Goal: Task Accomplishment & Management: Use online tool/utility

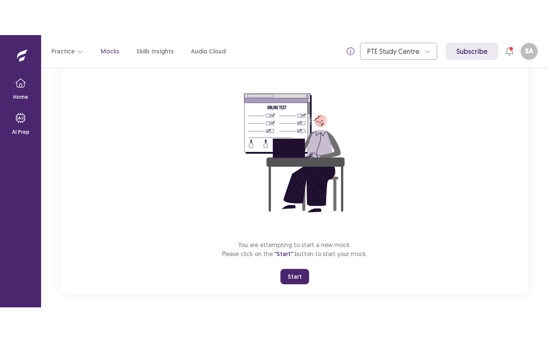
scroll to position [65, 0]
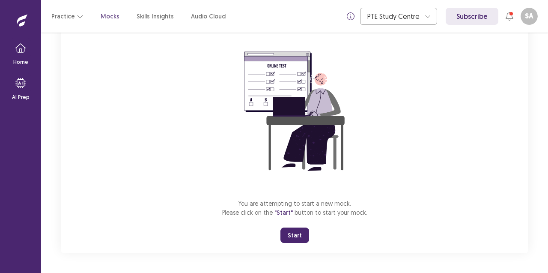
click at [293, 228] on button "Start" at bounding box center [294, 234] width 29 height 15
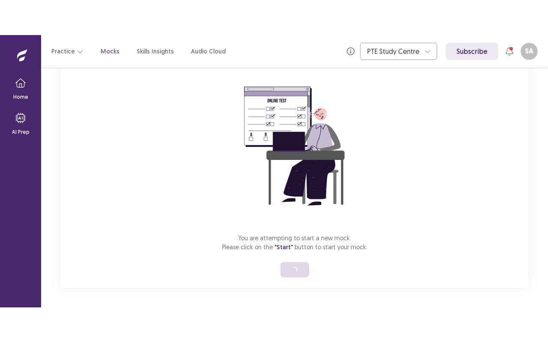
scroll to position [0, 0]
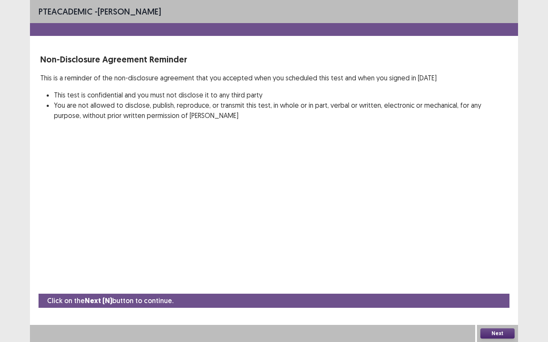
click at [502, 272] on button "Next" at bounding box center [497, 334] width 34 height 10
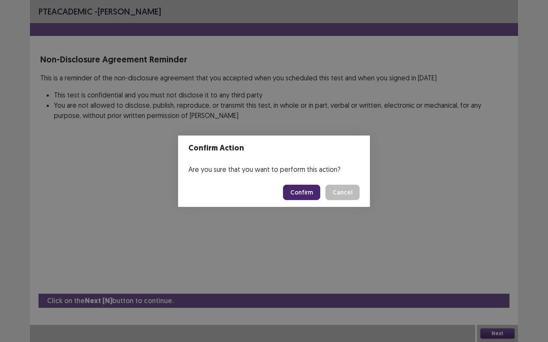
click at [304, 196] on button "Confirm" at bounding box center [301, 192] width 37 height 15
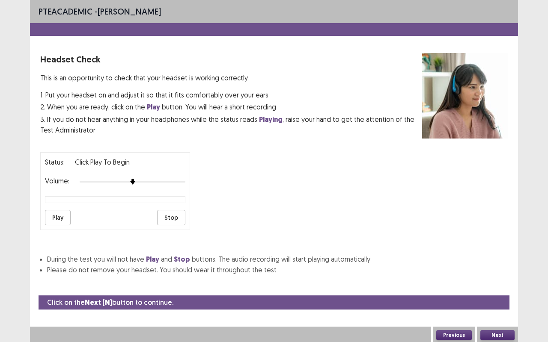
click at [57, 214] on button "Play" at bounding box center [58, 217] width 26 height 15
click at [507, 272] on button "Next" at bounding box center [497, 335] width 34 height 10
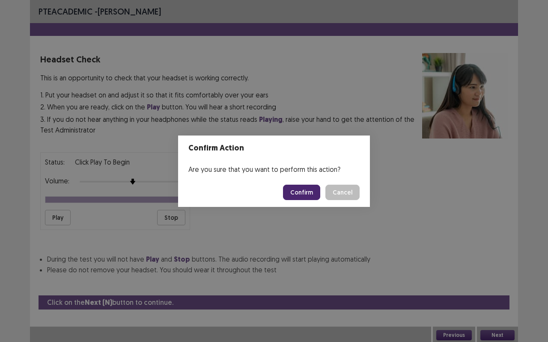
click at [304, 195] on button "Confirm" at bounding box center [301, 192] width 37 height 15
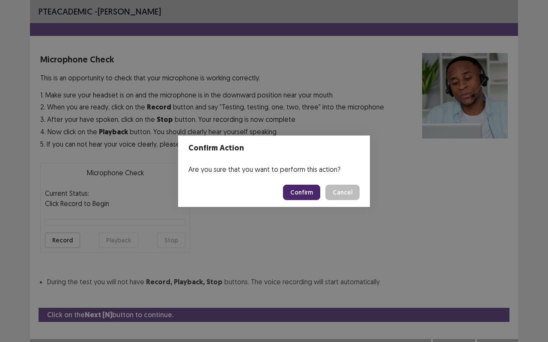
scroll to position [9, 0]
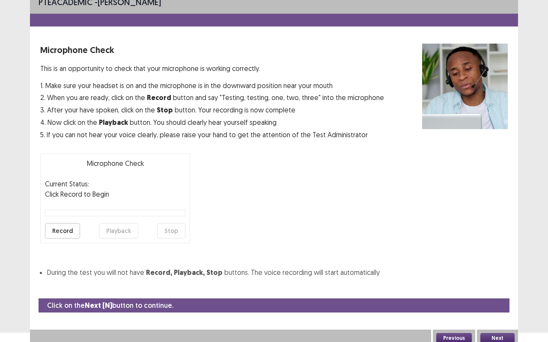
click at [54, 235] on button "Record" at bounding box center [62, 230] width 35 height 15
click at [176, 233] on button "Stop" at bounding box center [171, 230] width 28 height 15
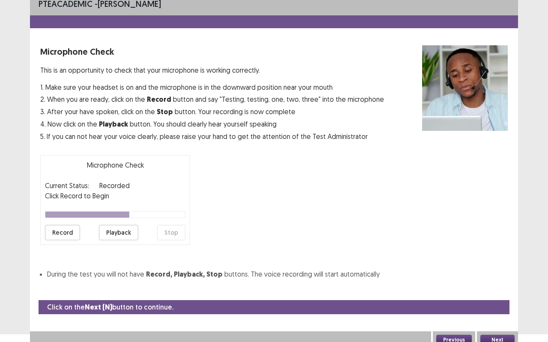
scroll to position [0, 0]
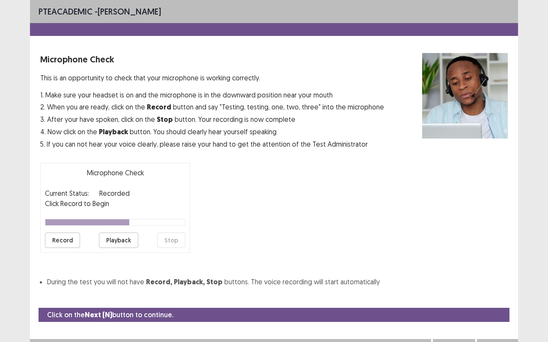
click at [112, 242] on button "Playback" at bounding box center [118, 240] width 39 height 15
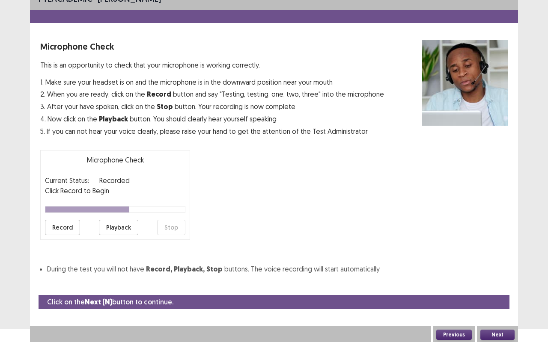
click at [504, 272] on button "Next" at bounding box center [497, 335] width 34 height 10
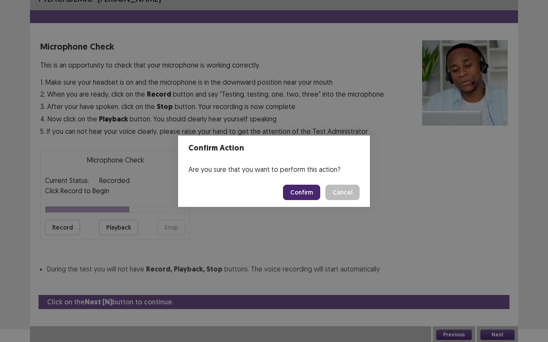
click at [300, 189] on button "Confirm" at bounding box center [301, 192] width 37 height 15
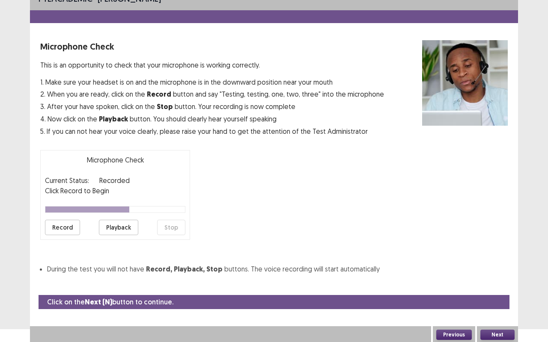
scroll to position [0, 0]
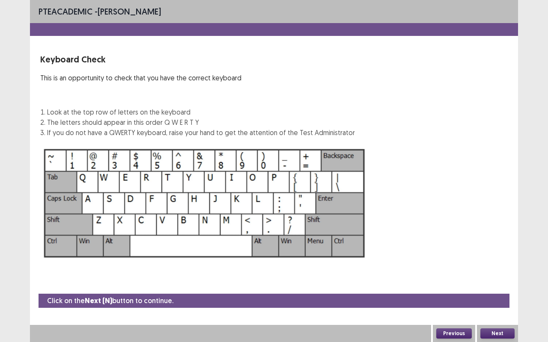
click at [499, 272] on button "Next" at bounding box center [497, 334] width 34 height 10
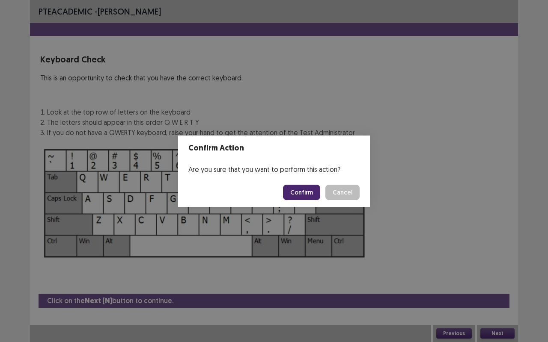
click at [301, 194] on button "Confirm" at bounding box center [301, 192] width 37 height 15
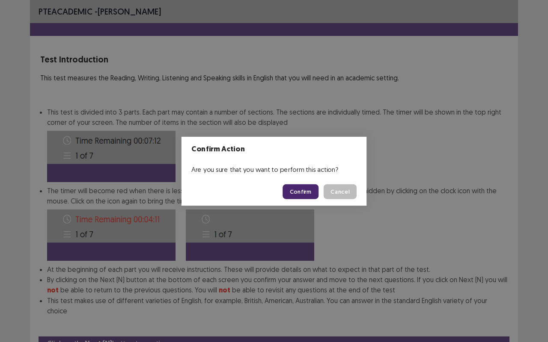
scroll to position [32, 0]
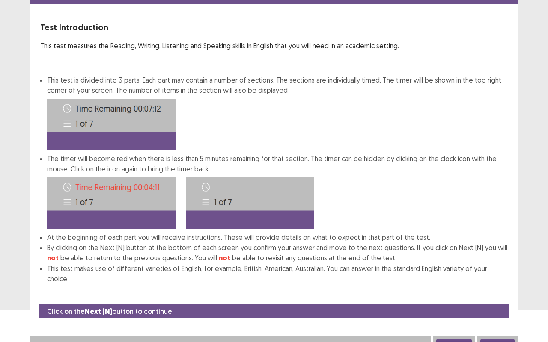
click at [500, 272] on button "Next" at bounding box center [497, 344] width 34 height 10
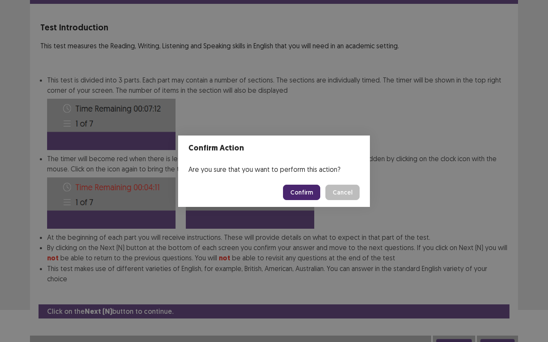
click at [309, 199] on button "Confirm" at bounding box center [301, 192] width 37 height 15
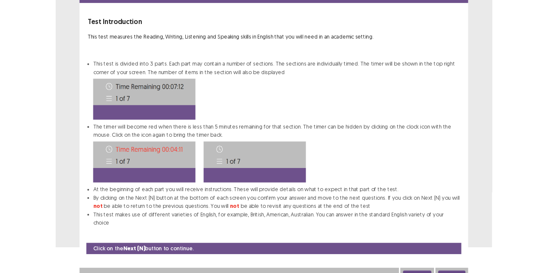
scroll to position [0, 0]
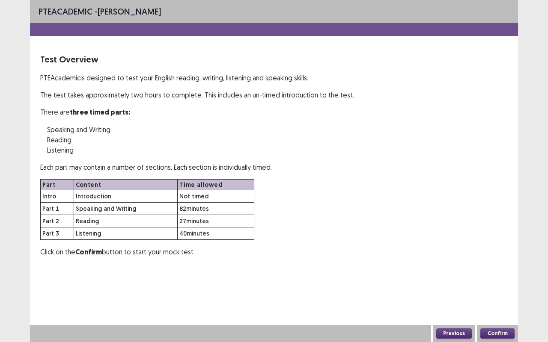
click at [512, 272] on button "Confirm" at bounding box center [497, 334] width 34 height 10
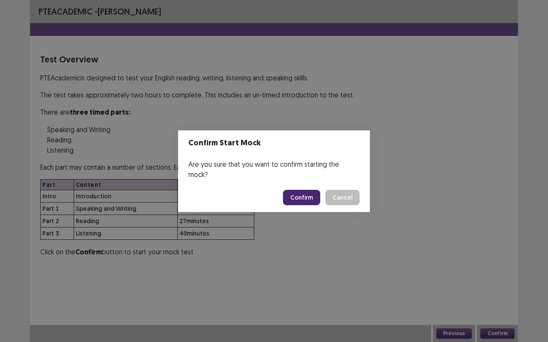
click at [308, 190] on button "Confirm" at bounding box center [301, 197] width 37 height 15
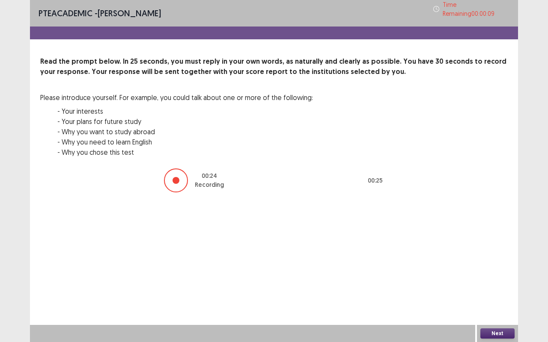
click at [504, 272] on button "Next" at bounding box center [497, 334] width 34 height 10
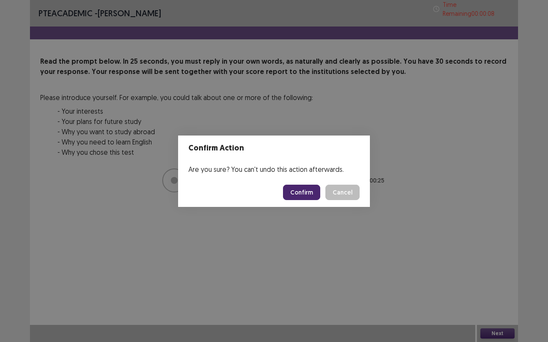
click at [301, 199] on button "Confirm" at bounding box center [301, 192] width 37 height 15
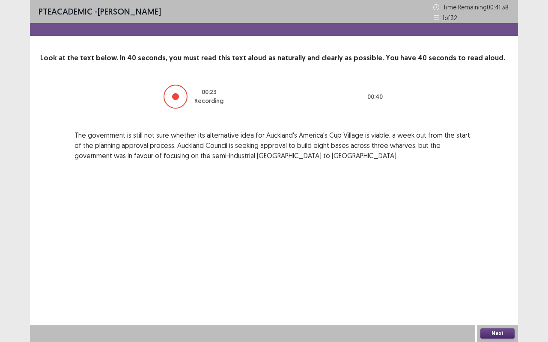
click at [496, 272] on button "Next" at bounding box center [497, 334] width 34 height 10
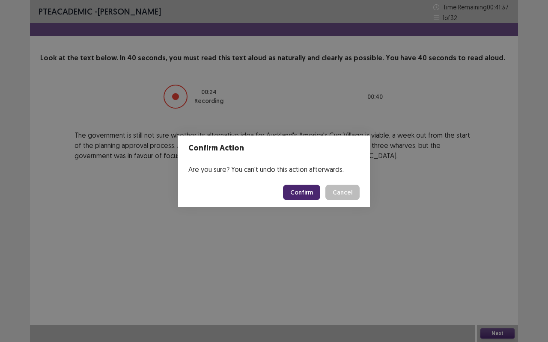
click at [301, 196] on button "Confirm" at bounding box center [301, 192] width 37 height 15
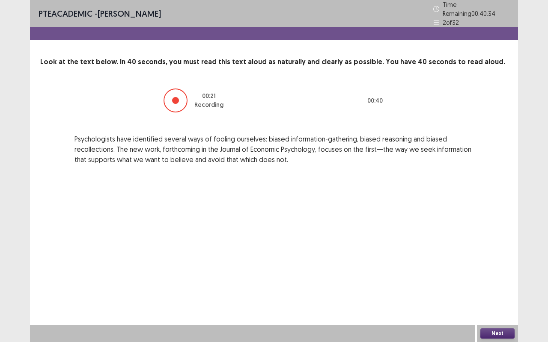
click at [501, 272] on button "Next" at bounding box center [497, 334] width 34 height 10
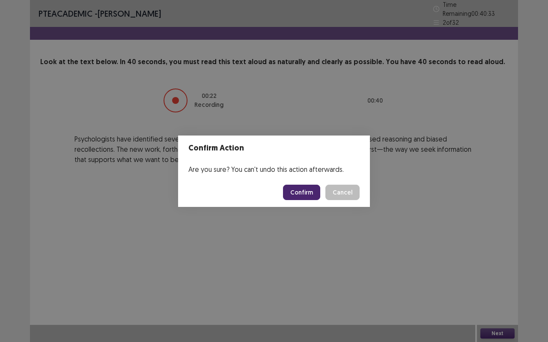
click at [311, 194] on button "Confirm" at bounding box center [301, 192] width 37 height 15
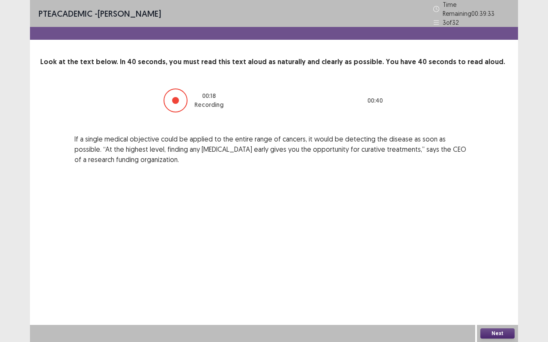
click at [503, 272] on button "Next" at bounding box center [497, 334] width 34 height 10
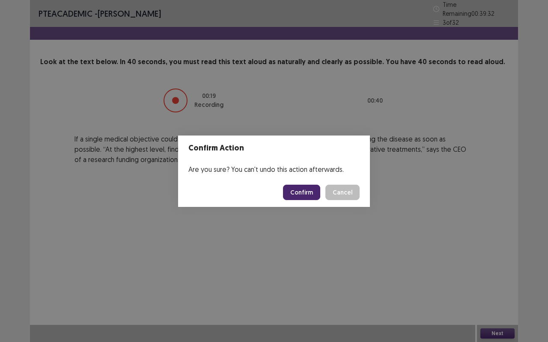
click at [312, 193] on button "Confirm" at bounding box center [301, 192] width 37 height 15
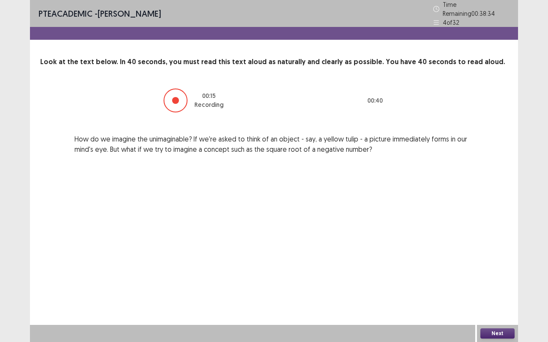
click at [499, 272] on button "Next" at bounding box center [497, 334] width 34 height 10
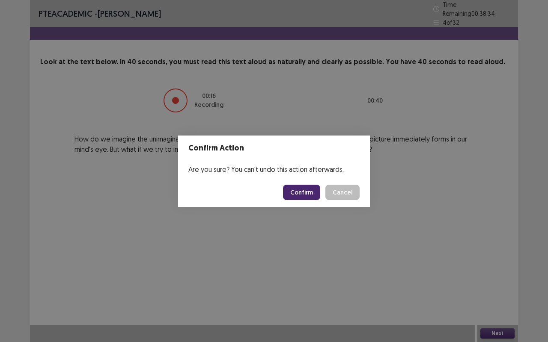
click at [312, 193] on button "Confirm" at bounding box center [301, 192] width 37 height 15
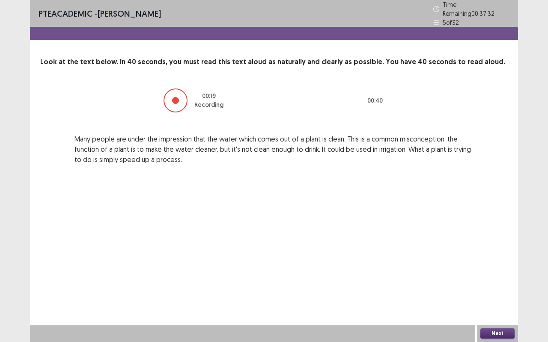
click at [495, 272] on button "Next" at bounding box center [497, 334] width 34 height 10
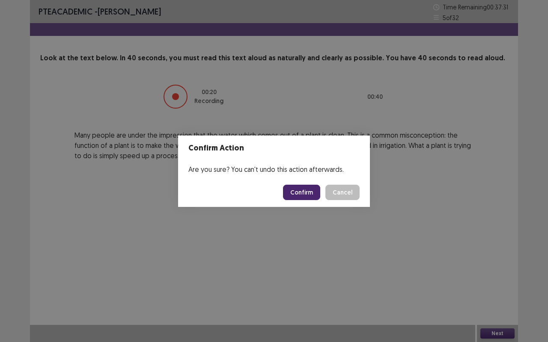
click at [294, 198] on button "Confirm" at bounding box center [301, 192] width 37 height 15
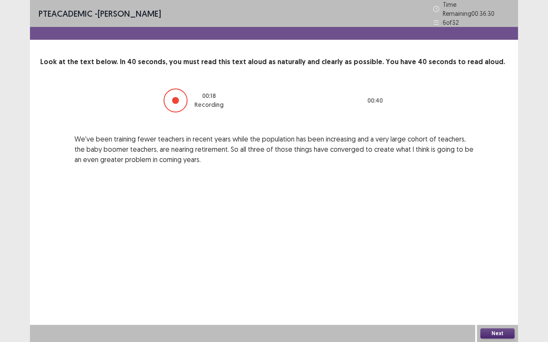
click at [502, 272] on button "Next" at bounding box center [497, 334] width 34 height 10
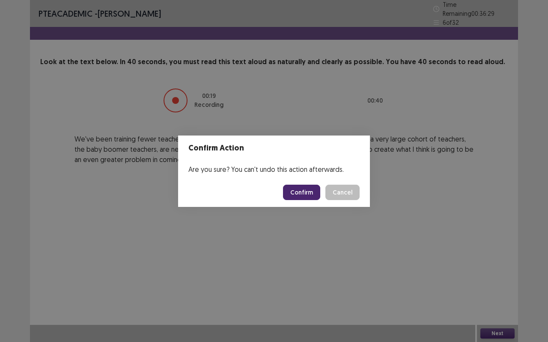
click at [294, 195] on button "Confirm" at bounding box center [301, 192] width 37 height 15
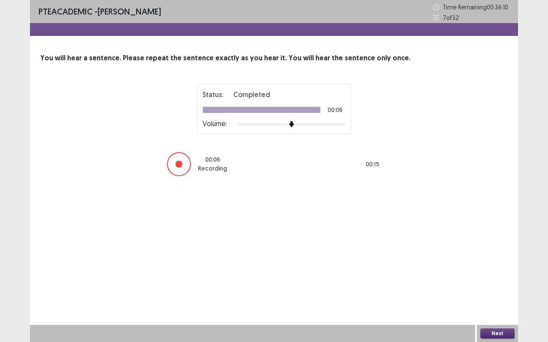
click at [505, 272] on button "Next" at bounding box center [497, 334] width 34 height 10
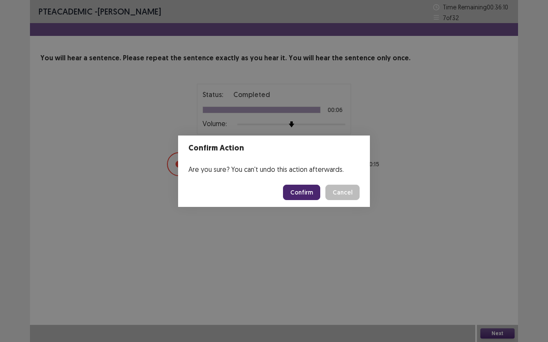
click at [310, 191] on button "Confirm" at bounding box center [301, 192] width 37 height 15
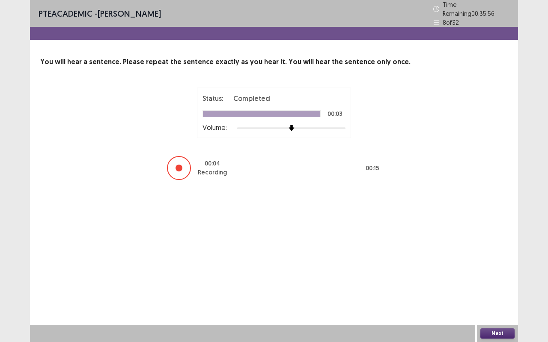
click at [502, 272] on button "Next" at bounding box center [497, 334] width 34 height 10
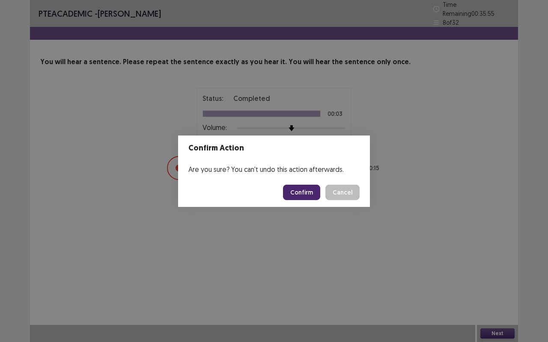
click at [306, 190] on button "Confirm" at bounding box center [301, 192] width 37 height 15
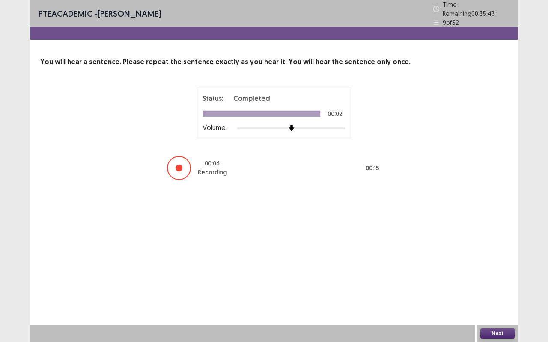
click at [505, 272] on div "PTE academic - [PERSON_NAME] Time Remaining 00 : 35 : 43 9 of 32 You will hear …" at bounding box center [274, 171] width 488 height 342
click at [508, 272] on button "Next" at bounding box center [497, 334] width 34 height 10
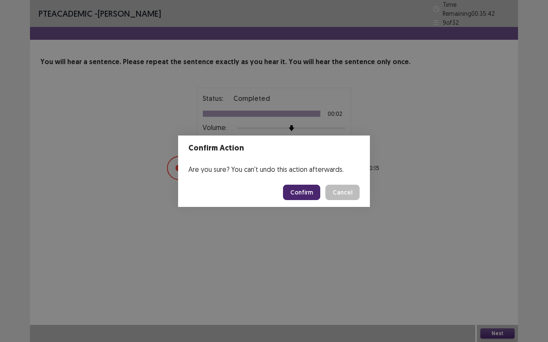
click at [306, 187] on button "Confirm" at bounding box center [301, 192] width 37 height 15
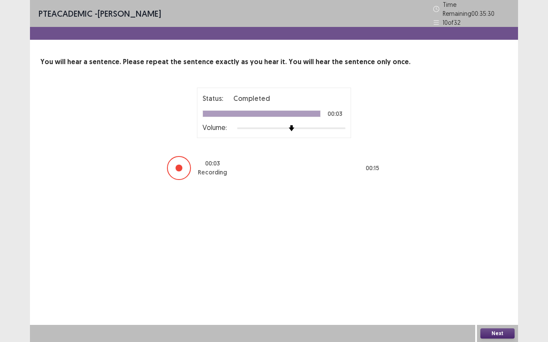
click at [504, 272] on button "Next" at bounding box center [497, 334] width 34 height 10
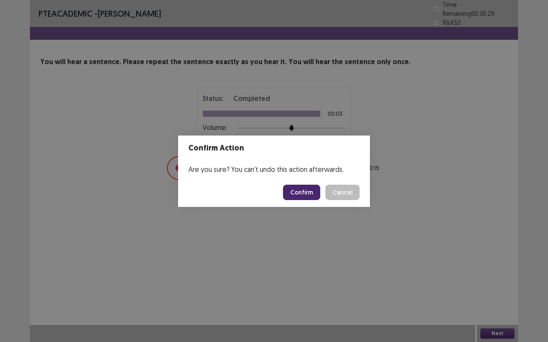
click at [297, 188] on button "Confirm" at bounding box center [301, 192] width 37 height 15
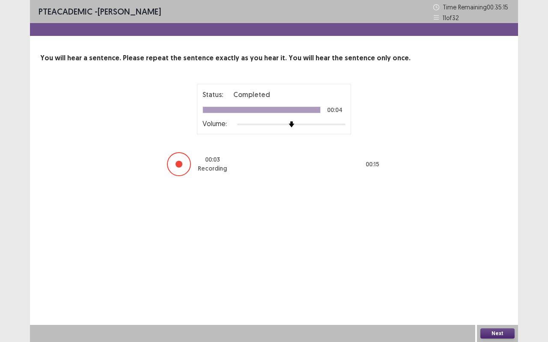
click at [506, 272] on button "Next" at bounding box center [497, 334] width 34 height 10
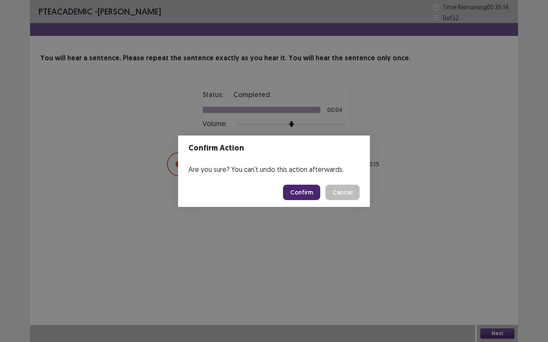
click at [310, 189] on button "Confirm" at bounding box center [301, 192] width 37 height 15
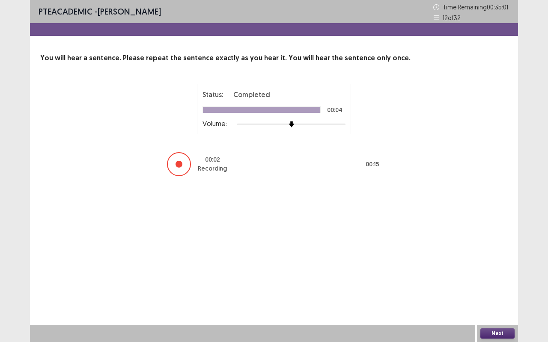
click at [505, 272] on button "Next" at bounding box center [497, 334] width 34 height 10
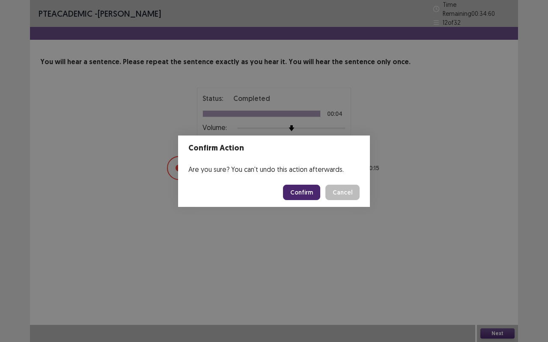
click at [303, 199] on button "Confirm" at bounding box center [301, 192] width 37 height 15
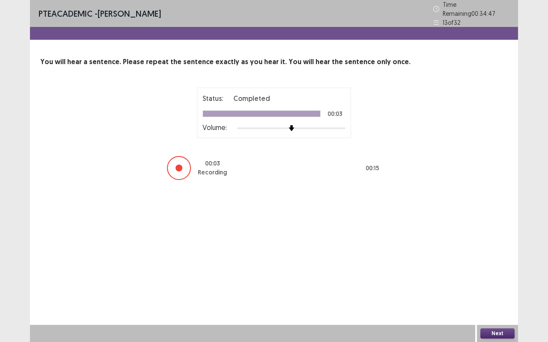
click at [498, 272] on button "Next" at bounding box center [497, 334] width 34 height 10
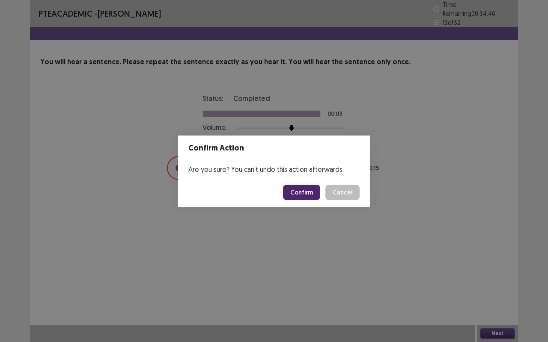
click at [308, 192] on button "Confirm" at bounding box center [301, 192] width 37 height 15
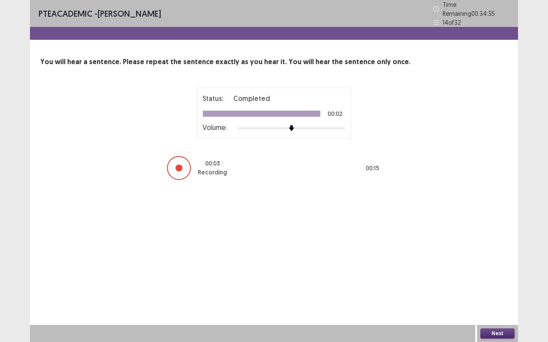
click at [505, 272] on button "Next" at bounding box center [497, 334] width 34 height 10
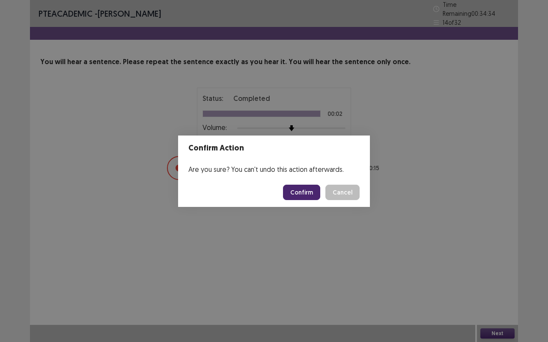
click at [310, 190] on button "Confirm" at bounding box center [301, 192] width 37 height 15
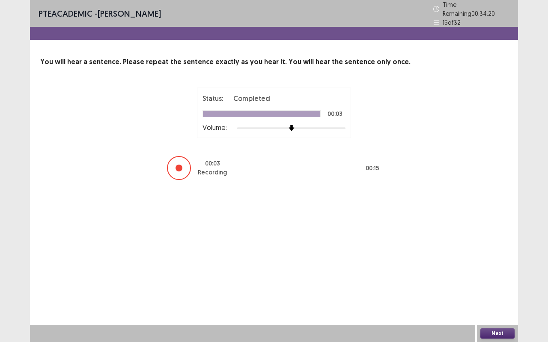
click at [493, 272] on button "Next" at bounding box center [497, 334] width 34 height 10
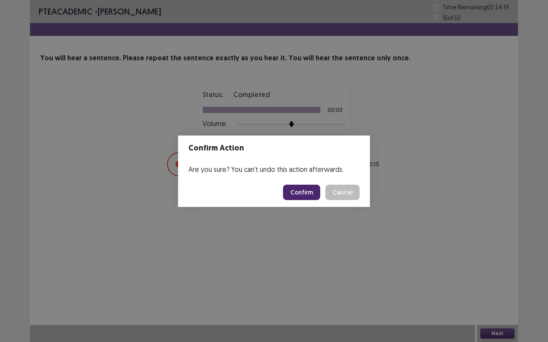
click at [306, 195] on button "Confirm" at bounding box center [301, 192] width 37 height 15
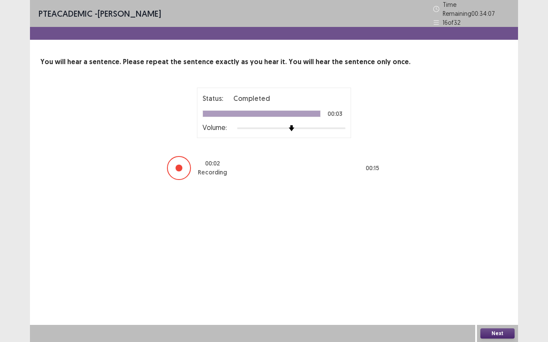
click at [500, 272] on button "Next" at bounding box center [497, 334] width 34 height 10
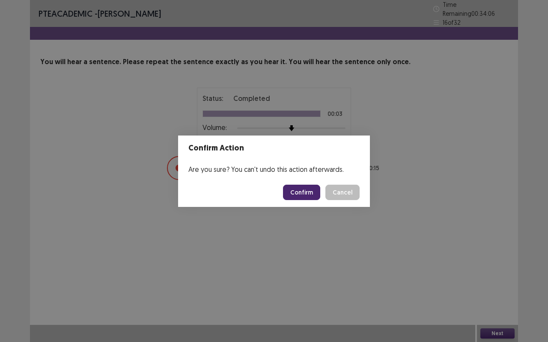
click at [319, 196] on button "Confirm" at bounding box center [301, 192] width 37 height 15
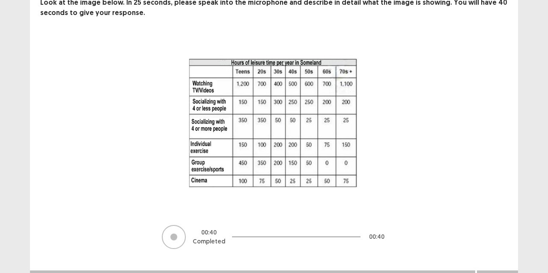
scroll to position [70, 0]
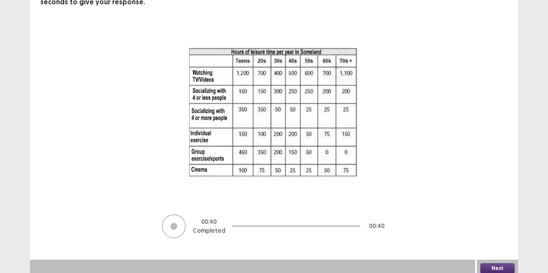
click at [495, 264] on button "Next" at bounding box center [497, 268] width 34 height 10
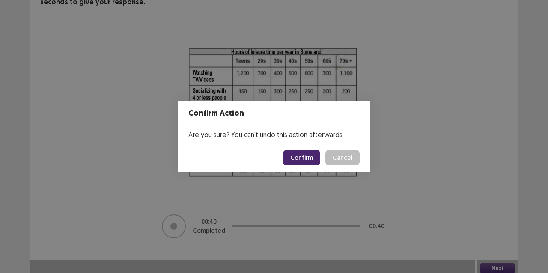
click at [289, 156] on button "Confirm" at bounding box center [301, 157] width 37 height 15
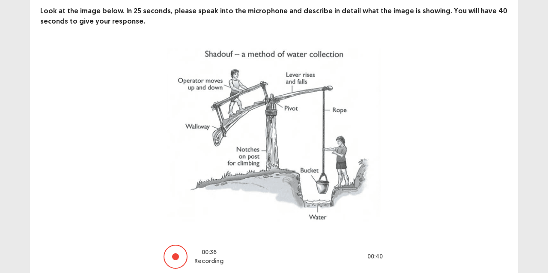
scroll to position [81, 0]
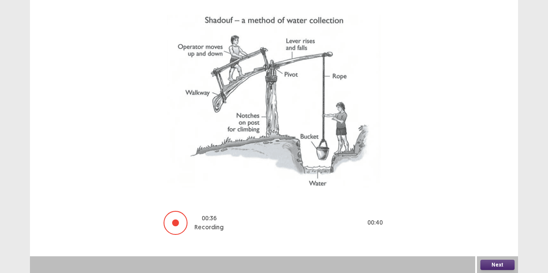
click at [498, 267] on button "Next" at bounding box center [497, 264] width 34 height 10
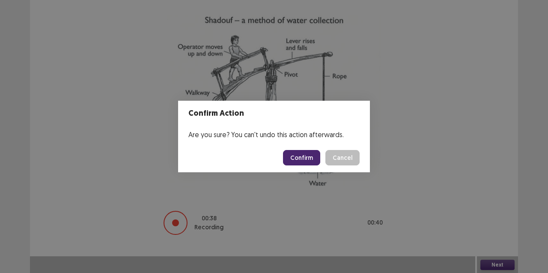
click at [300, 158] on button "Confirm" at bounding box center [301, 157] width 37 height 15
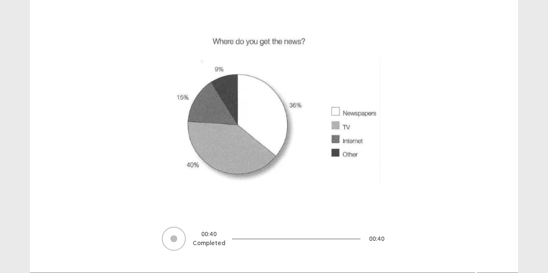
scroll to position [102, 0]
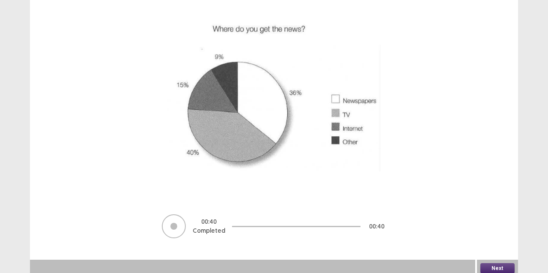
click at [503, 266] on button "Next" at bounding box center [497, 268] width 34 height 10
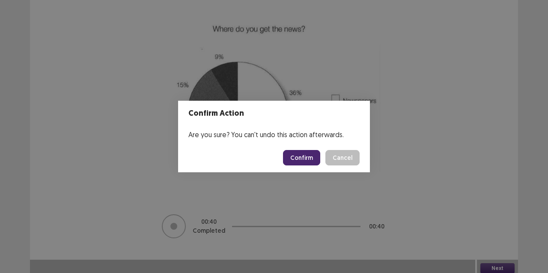
click at [312, 160] on button "Confirm" at bounding box center [301, 157] width 37 height 15
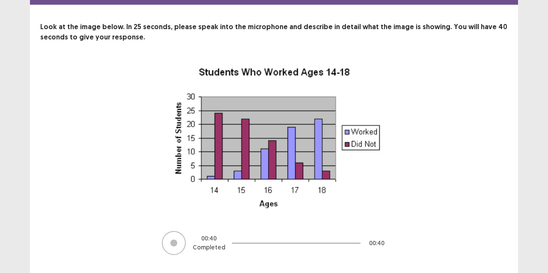
scroll to position [52, 0]
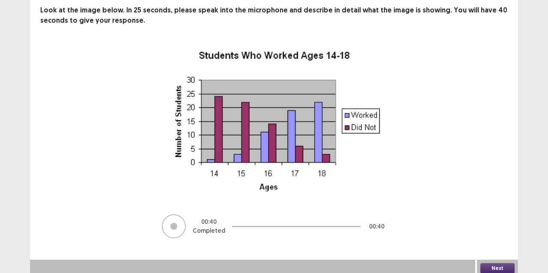
click at [507, 267] on button "Next" at bounding box center [497, 268] width 34 height 10
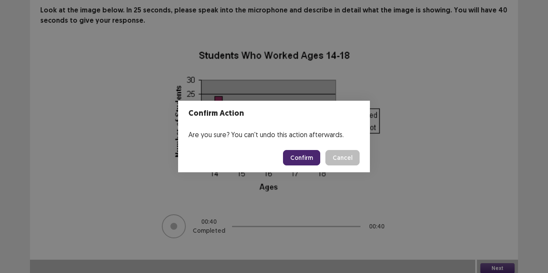
click at [306, 159] on button "Confirm" at bounding box center [301, 157] width 37 height 15
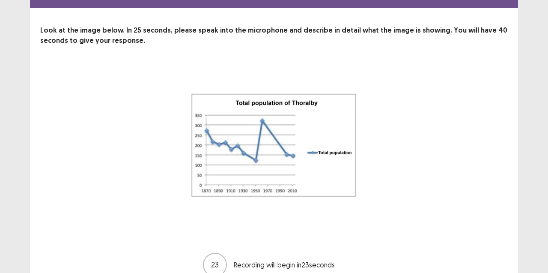
scroll to position [70, 0]
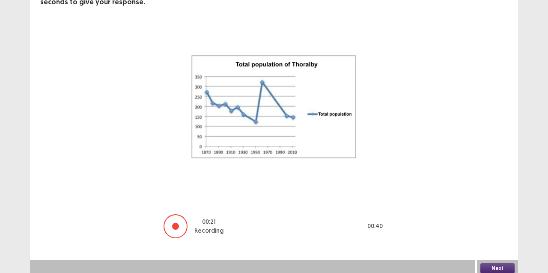
click at [463, 95] on div "00 : 21 Recording 00 : 40" at bounding box center [273, 133] width 399 height 211
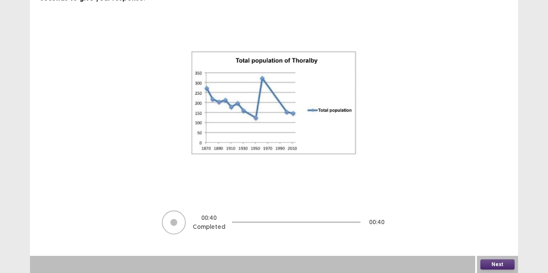
click at [507, 265] on button "Next" at bounding box center [497, 264] width 34 height 10
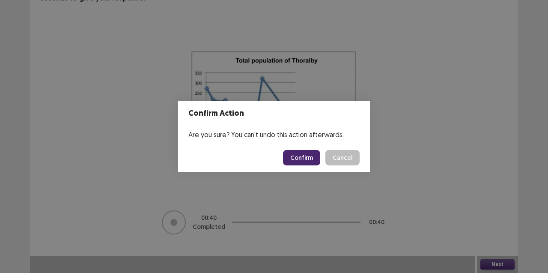
click at [302, 164] on button "Confirm" at bounding box center [301, 157] width 37 height 15
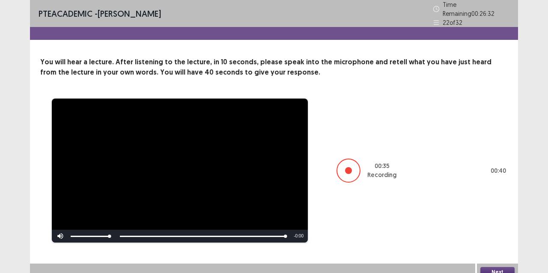
click at [504, 269] on button "Next" at bounding box center [497, 272] width 34 height 10
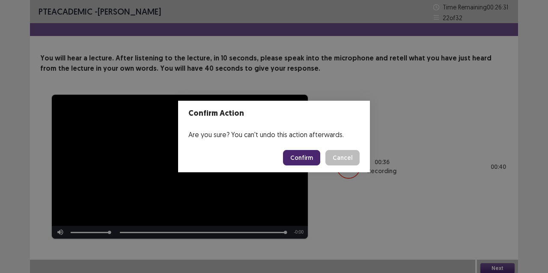
click at [306, 159] on button "Confirm" at bounding box center [301, 157] width 37 height 15
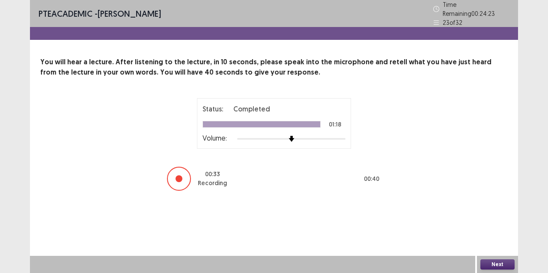
click at [495, 264] on button "Next" at bounding box center [497, 264] width 34 height 10
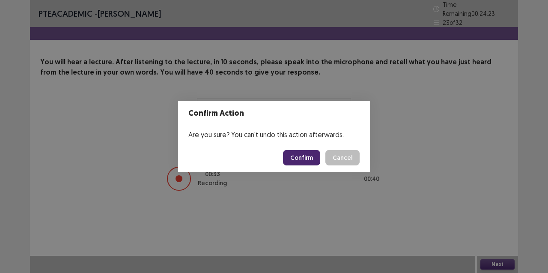
click at [307, 164] on button "Confirm" at bounding box center [301, 157] width 37 height 15
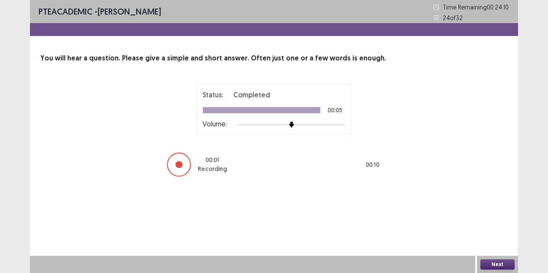
click at [497, 266] on button "Next" at bounding box center [497, 264] width 34 height 10
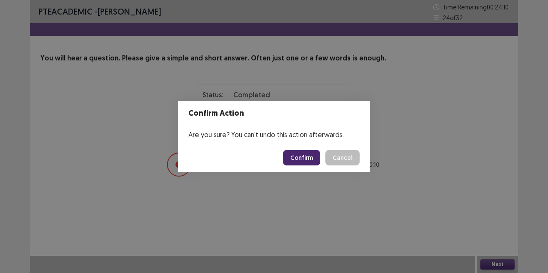
click at [314, 158] on button "Confirm" at bounding box center [301, 157] width 37 height 15
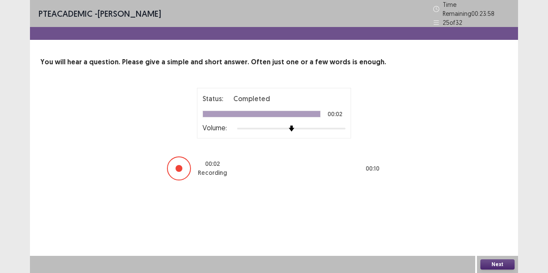
click at [502, 267] on button "Next" at bounding box center [497, 264] width 34 height 10
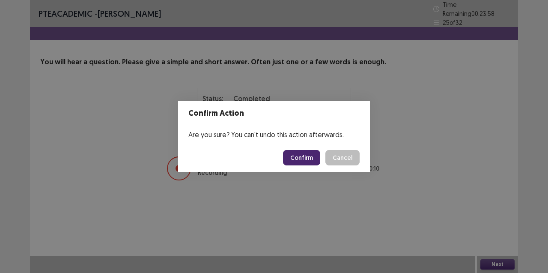
click at [300, 157] on button "Confirm" at bounding box center [301, 157] width 37 height 15
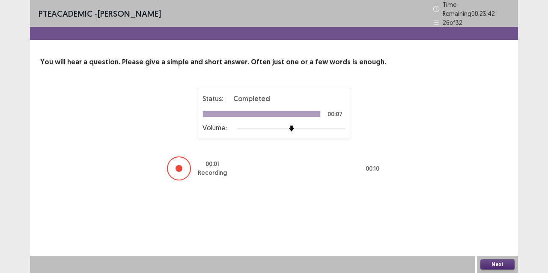
click at [504, 269] on button "Next" at bounding box center [497, 264] width 34 height 10
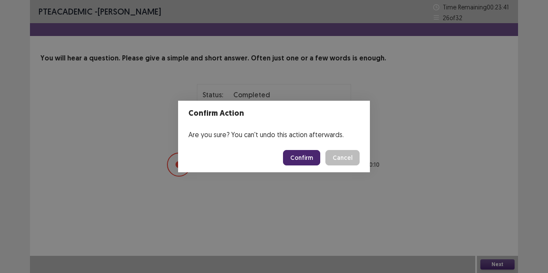
click at [298, 161] on button "Confirm" at bounding box center [301, 157] width 37 height 15
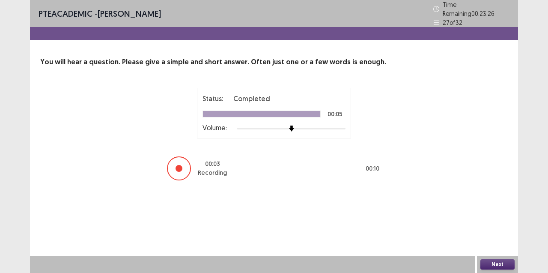
click at [502, 267] on button "Next" at bounding box center [497, 264] width 34 height 10
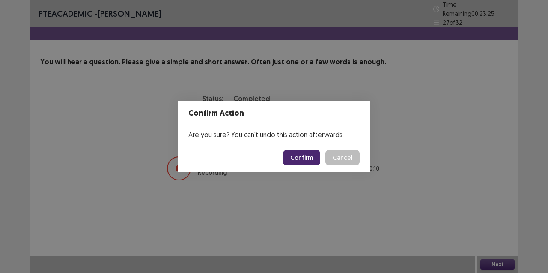
click at [305, 152] on button "Confirm" at bounding box center [301, 157] width 37 height 15
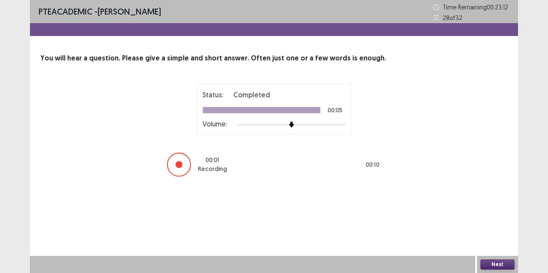
click at [502, 265] on button "Next" at bounding box center [497, 264] width 34 height 10
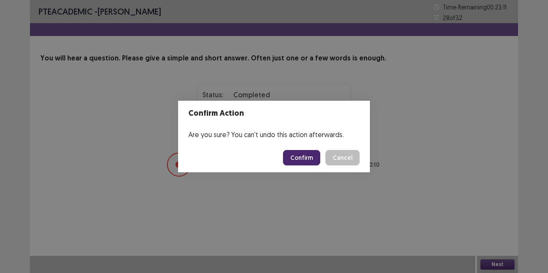
click at [307, 164] on button "Confirm" at bounding box center [301, 157] width 37 height 15
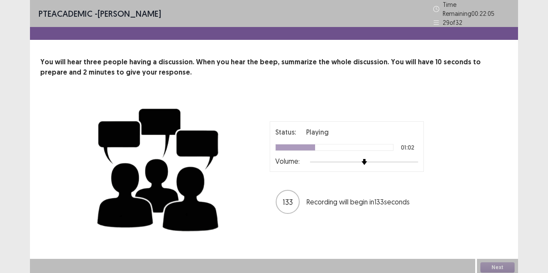
click at [107, 12] on p "PTE academic - [PERSON_NAME]" at bounding box center [100, 13] width 122 height 13
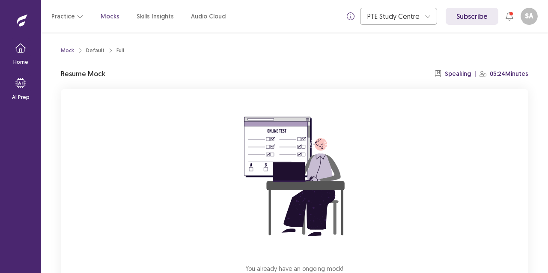
click at [110, 14] on p "Mocks" at bounding box center [110, 16] width 19 height 9
